Goal: Information Seeking & Learning: Learn about a topic

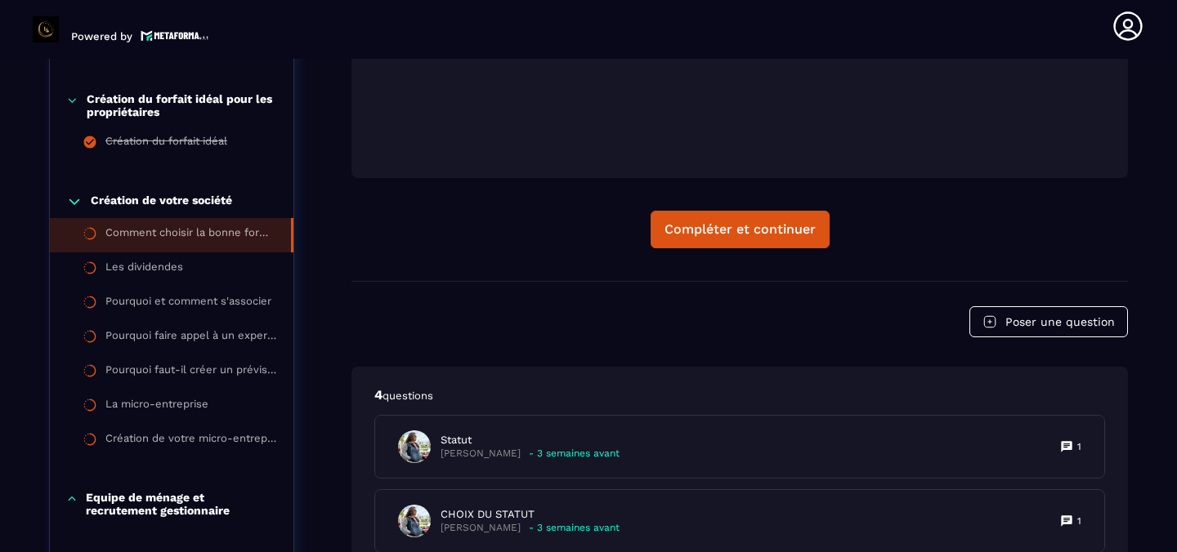
scroll to position [753, 0]
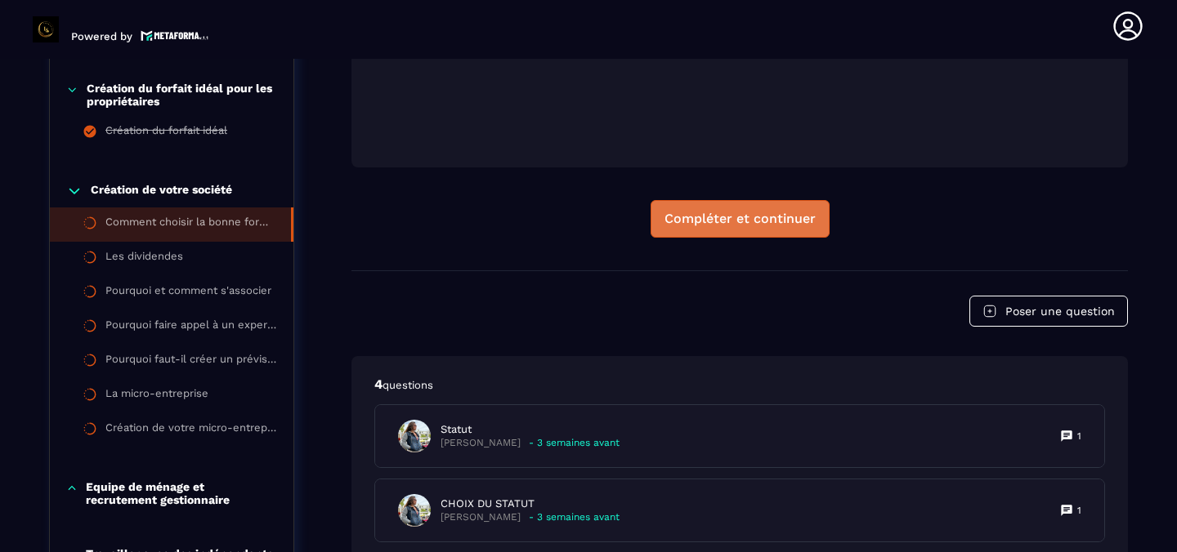
click at [722, 226] on button "Compléter et continuer" at bounding box center [740, 219] width 179 height 38
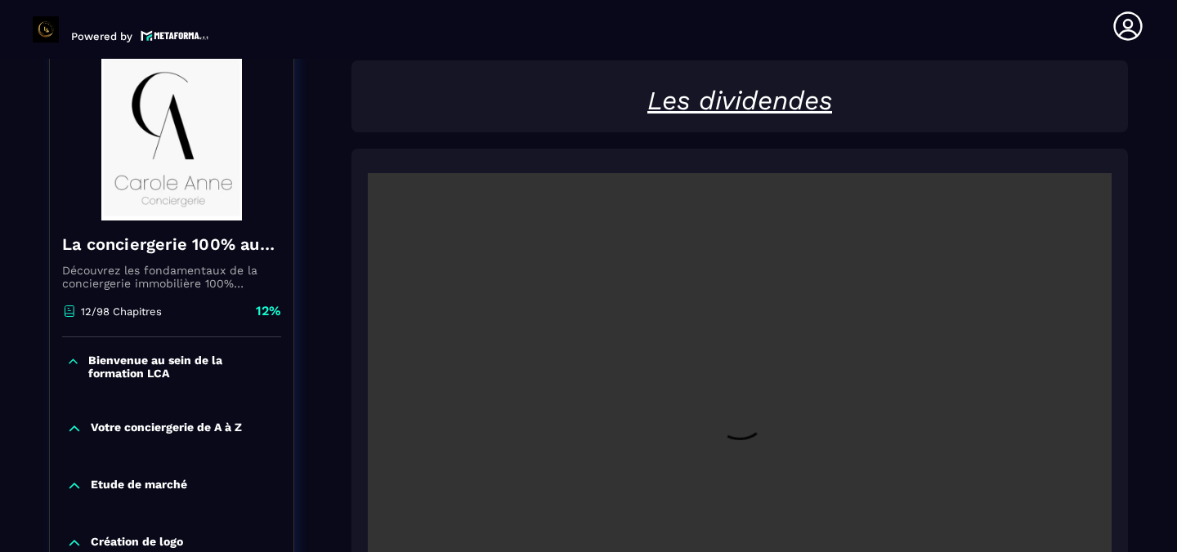
scroll to position [184, 0]
click at [595, 396] on video at bounding box center [740, 422] width 744 height 496
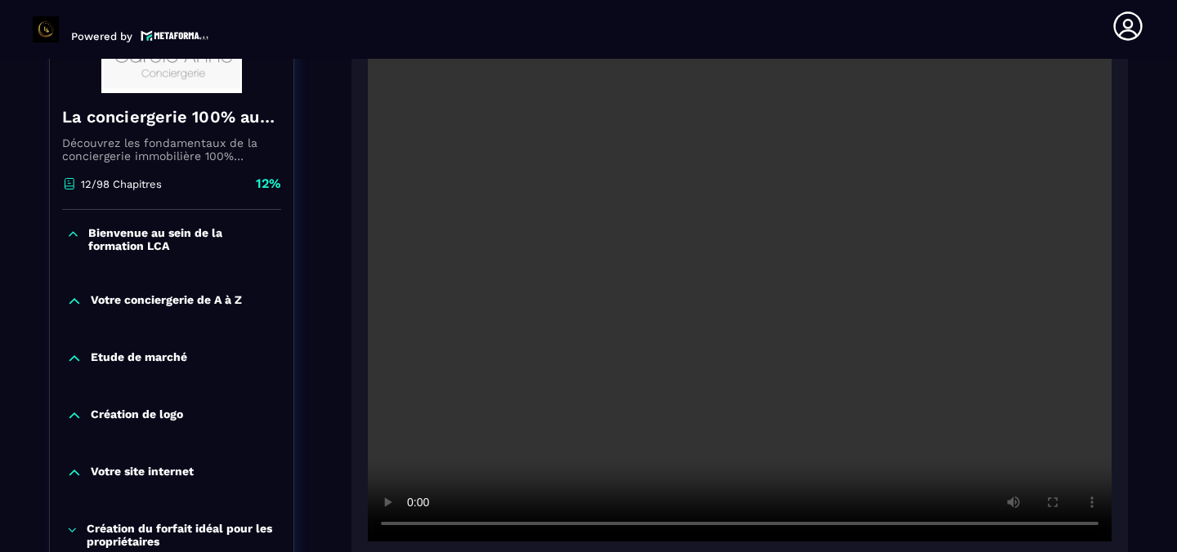
scroll to position [319, 0]
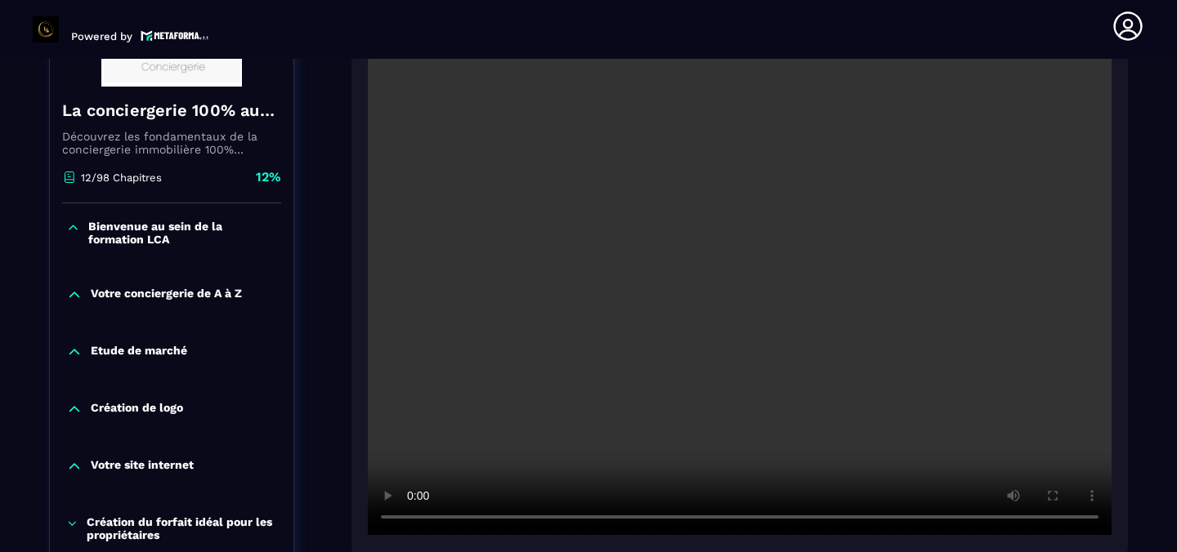
click at [445, 456] on video at bounding box center [740, 287] width 744 height 496
click at [448, 458] on video at bounding box center [740, 287] width 744 height 496
click at [552, 462] on video at bounding box center [740, 287] width 744 height 496
click at [550, 462] on video at bounding box center [740, 287] width 744 height 496
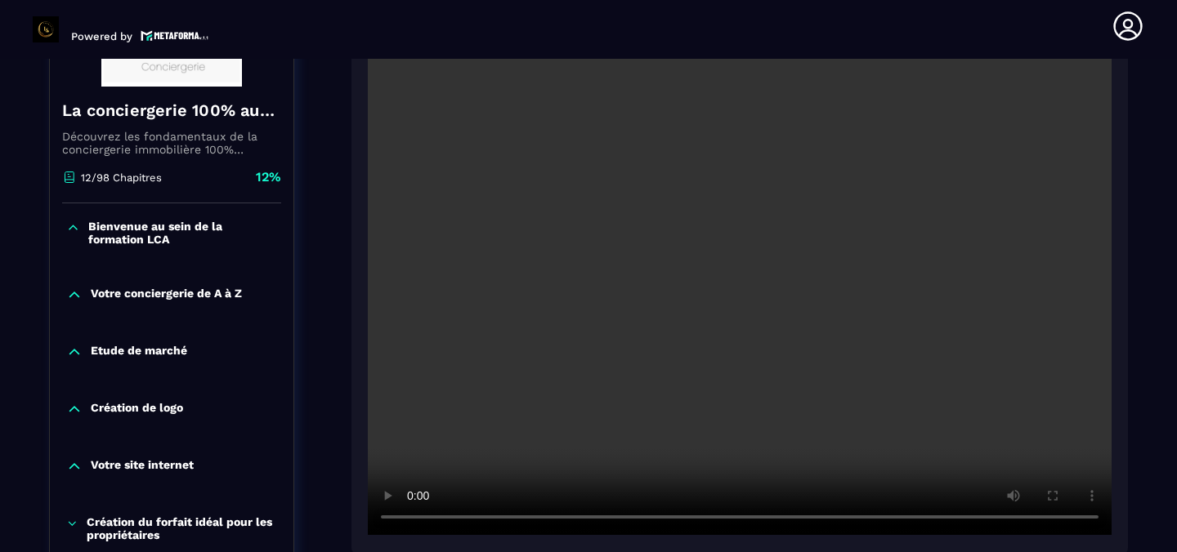
click at [550, 462] on video at bounding box center [740, 287] width 744 height 496
click at [551, 462] on video at bounding box center [740, 287] width 744 height 496
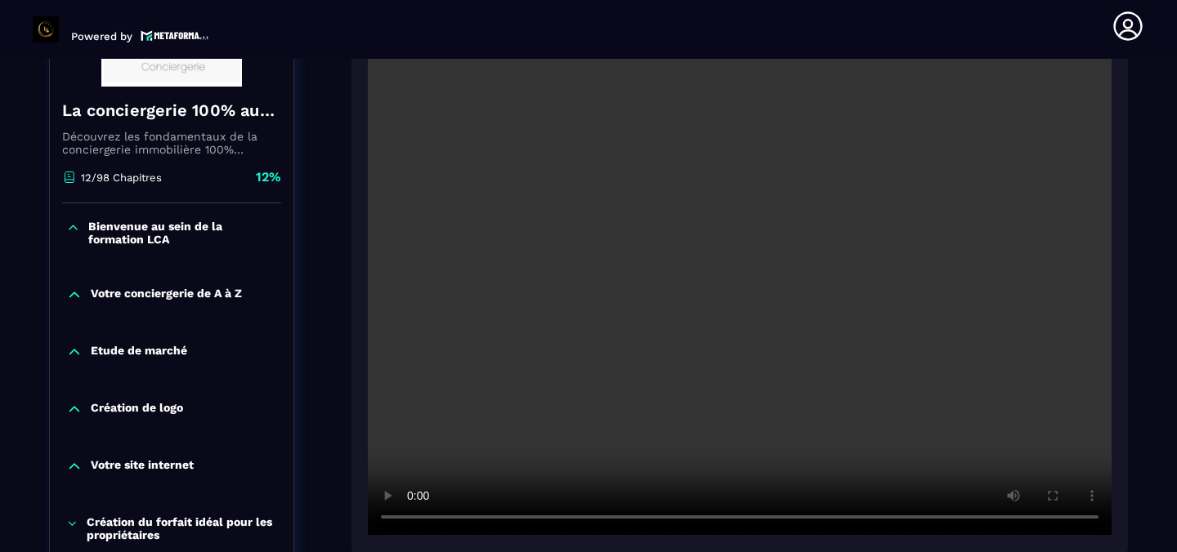
click at [645, 354] on video at bounding box center [740, 287] width 744 height 496
click at [753, 284] on video at bounding box center [740, 287] width 744 height 496
click at [936, 450] on video at bounding box center [740, 287] width 744 height 496
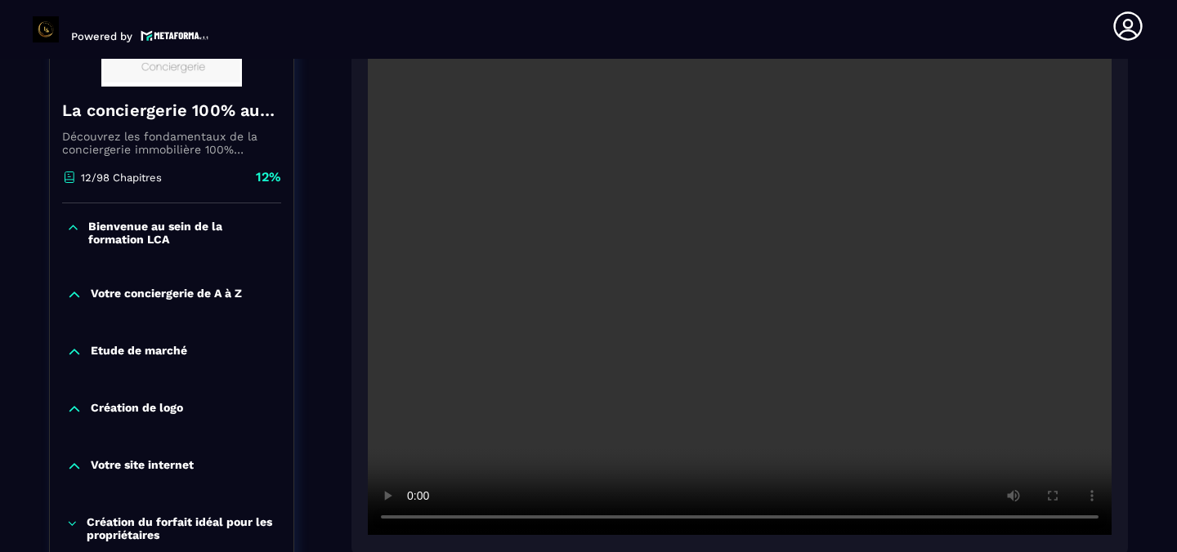
click at [961, 459] on video at bounding box center [740, 287] width 744 height 496
click at [1005, 410] on video at bounding box center [740, 287] width 744 height 496
click at [1006, 410] on video at bounding box center [740, 287] width 744 height 496
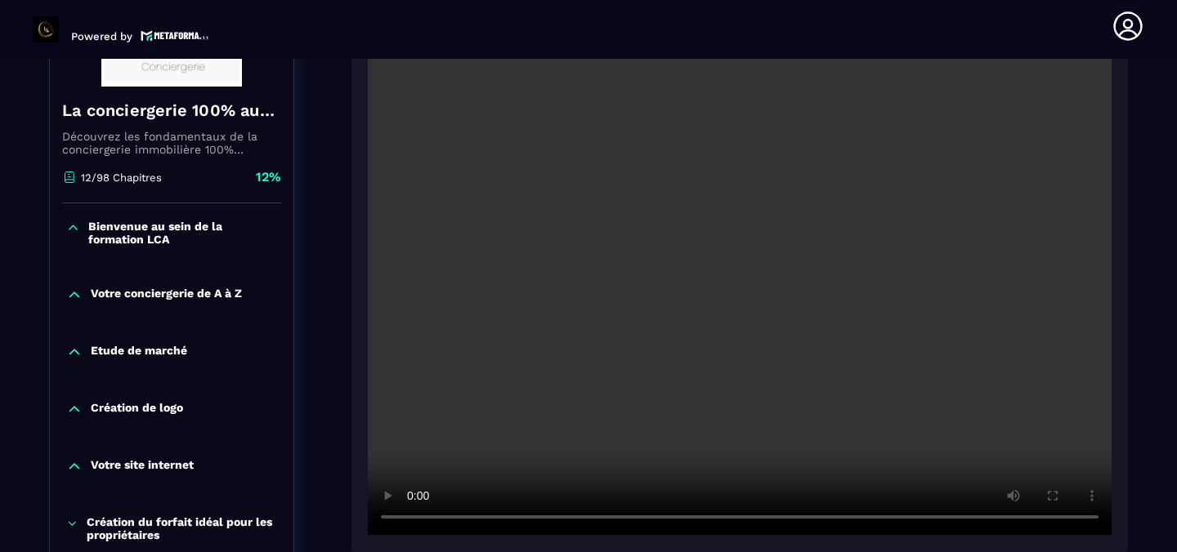
click at [1006, 410] on video at bounding box center [740, 287] width 744 height 496
click at [1005, 409] on video at bounding box center [740, 287] width 744 height 496
click at [1009, 430] on video at bounding box center [740, 287] width 744 height 496
click at [1006, 347] on video at bounding box center [740, 287] width 744 height 496
click at [995, 347] on video at bounding box center [740, 287] width 744 height 496
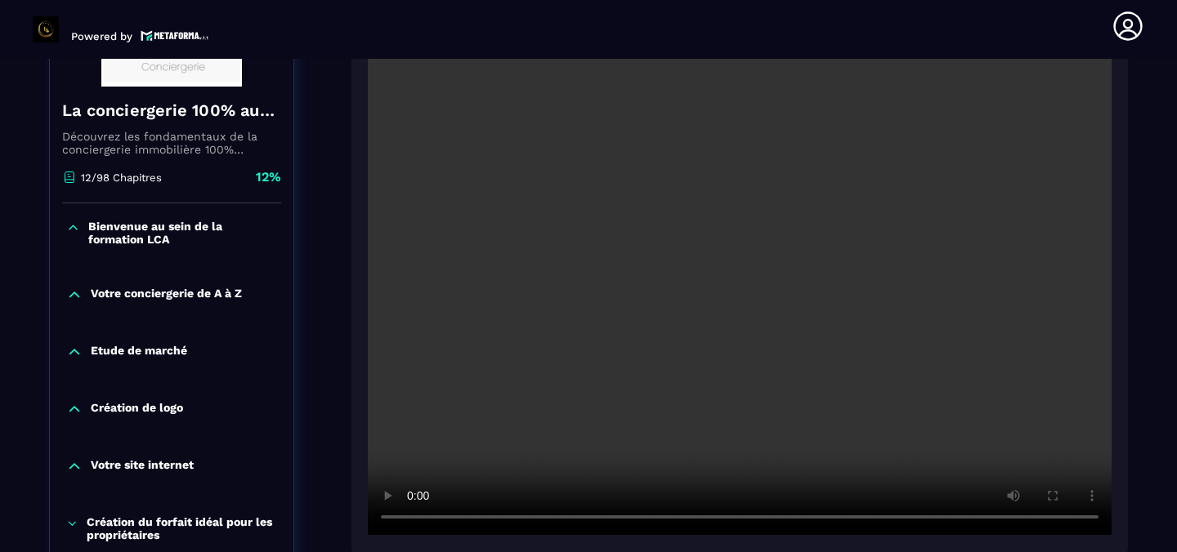
click at [995, 347] on video at bounding box center [740, 287] width 744 height 496
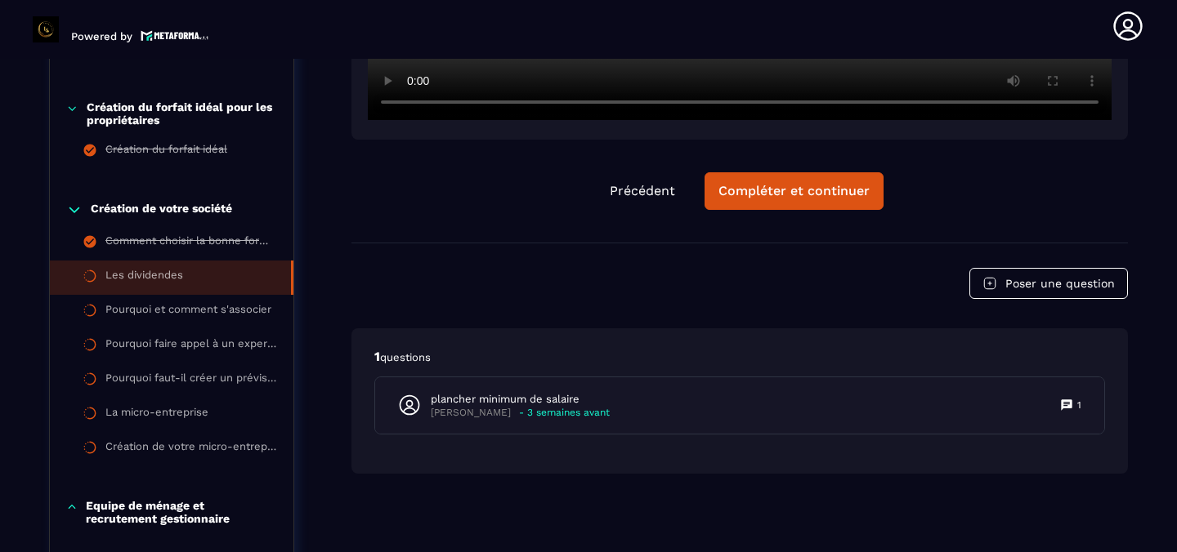
scroll to position [738, 0]
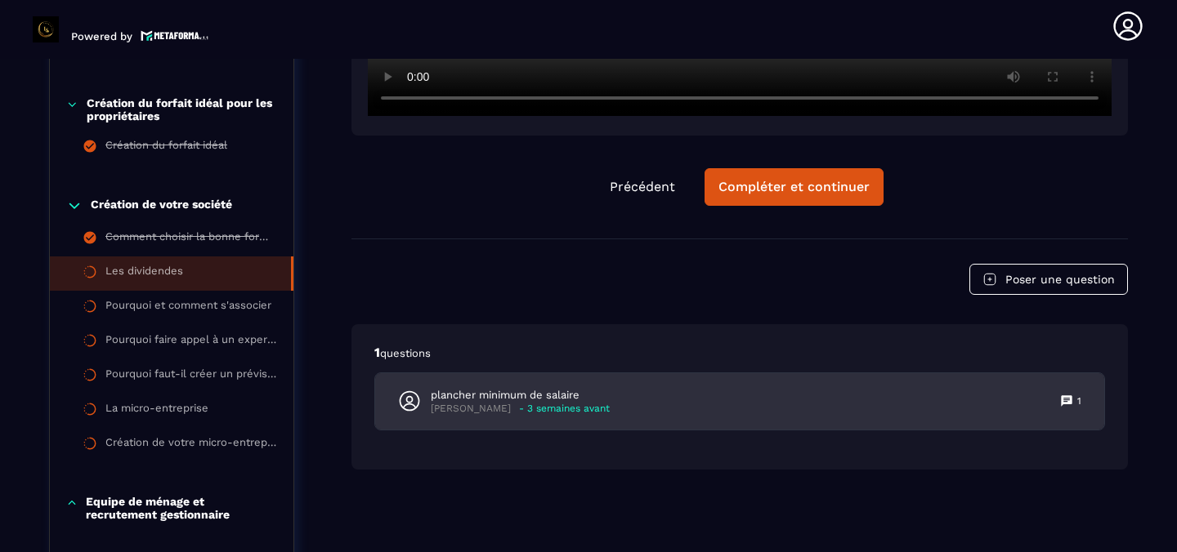
click at [564, 416] on div "plancher minimum de salaire [PERSON_NAME] - 3 semaines avant 1" at bounding box center [739, 401] width 729 height 56
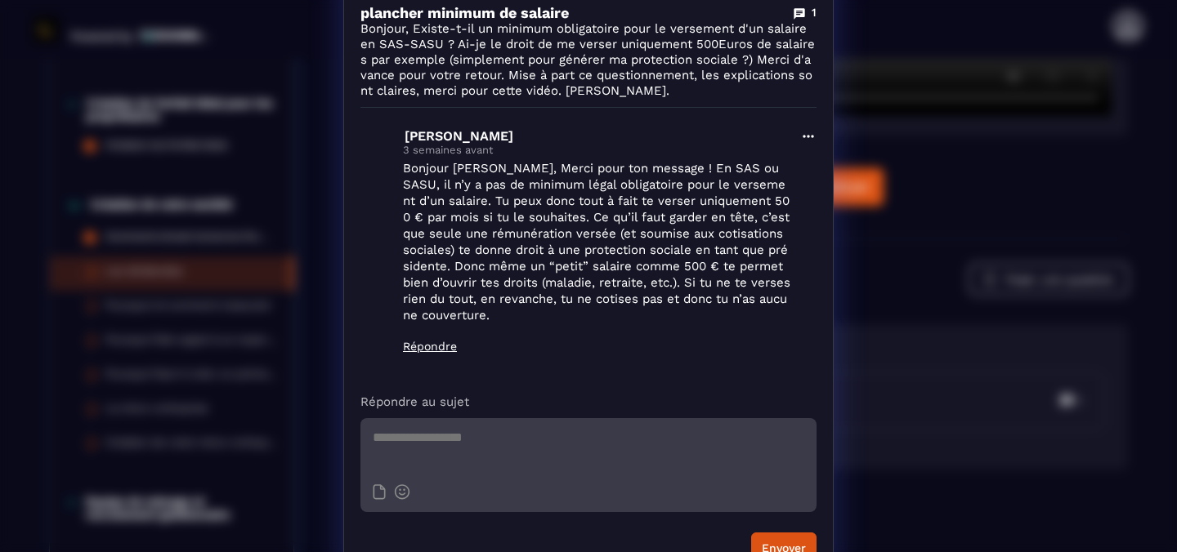
scroll to position [0, 0]
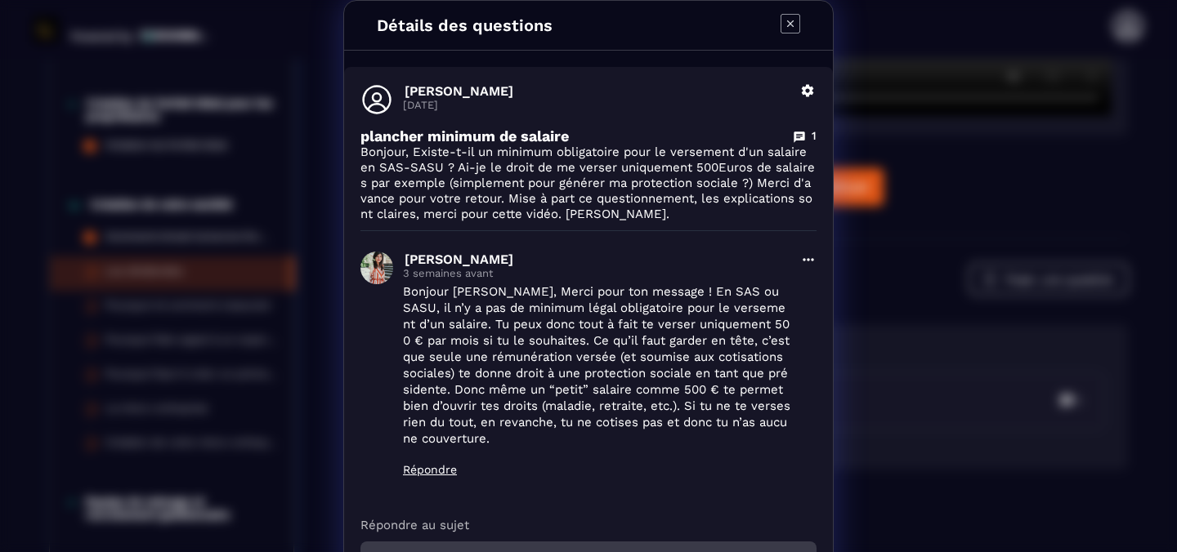
click at [789, 19] on icon "Modal window" at bounding box center [790, 24] width 20 height 20
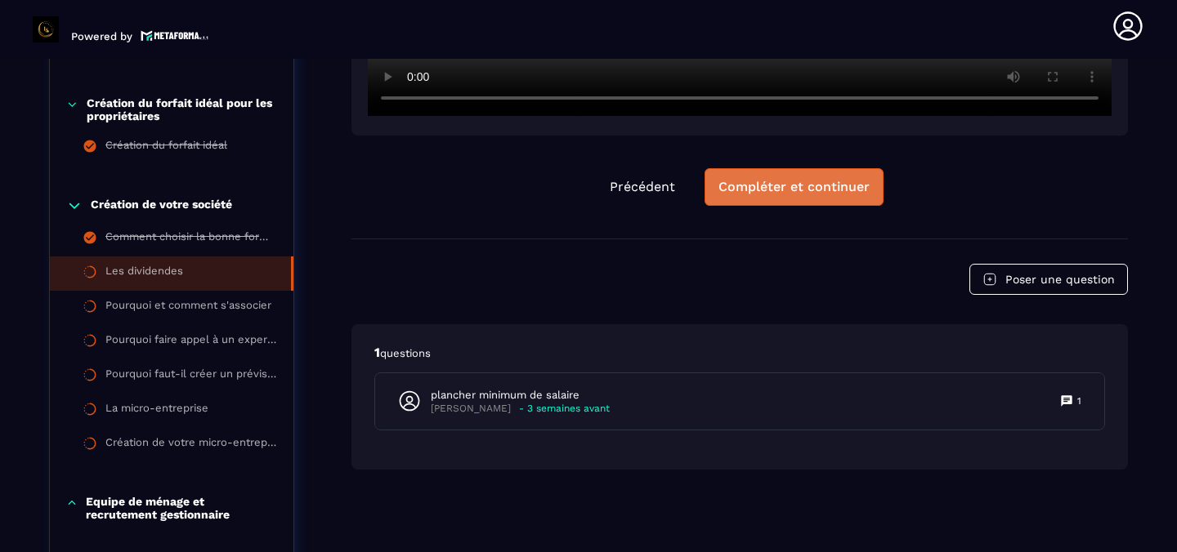
click at [799, 191] on div "Compléter et continuer" at bounding box center [793, 187] width 151 height 16
